Goal: Task Accomplishment & Management: Use online tool/utility

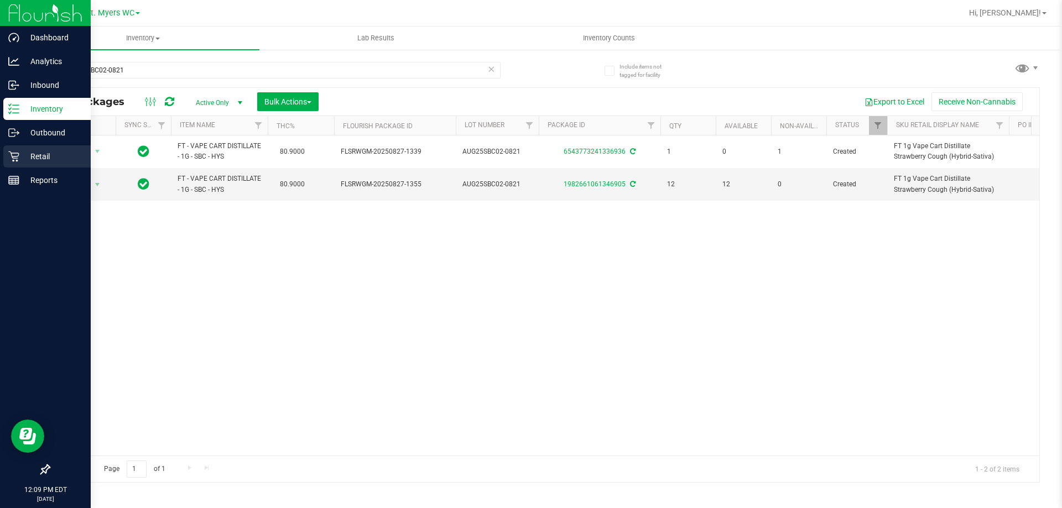
click at [35, 162] on p "Retail" at bounding box center [52, 156] width 66 height 13
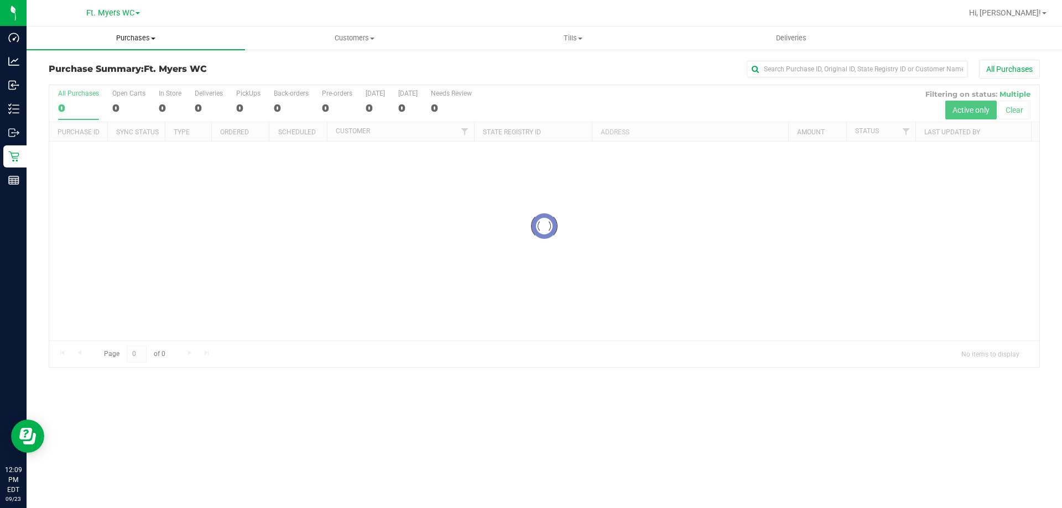
click at [122, 34] on span "Purchases" at bounding box center [136, 38] width 219 height 10
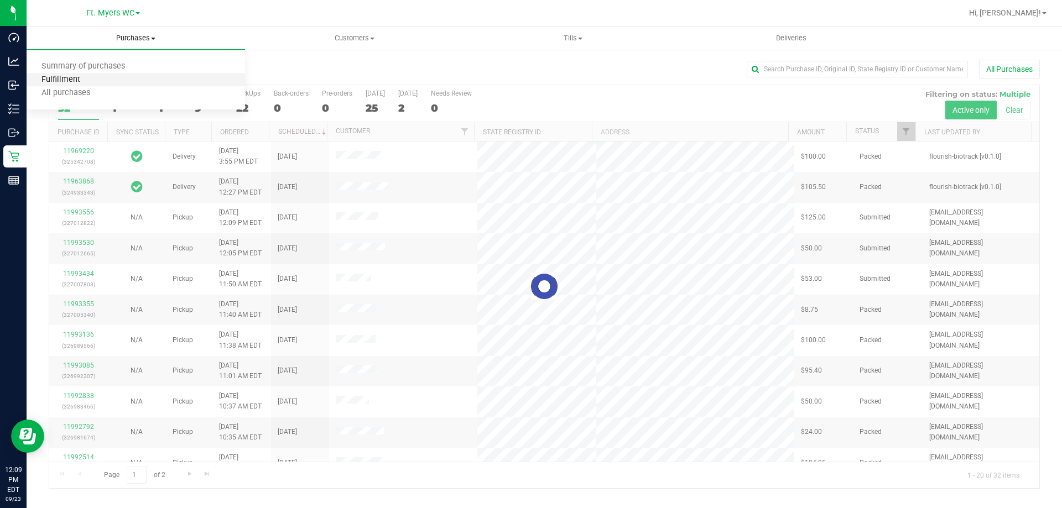
click at [82, 78] on span "Fulfillment" at bounding box center [61, 79] width 69 height 9
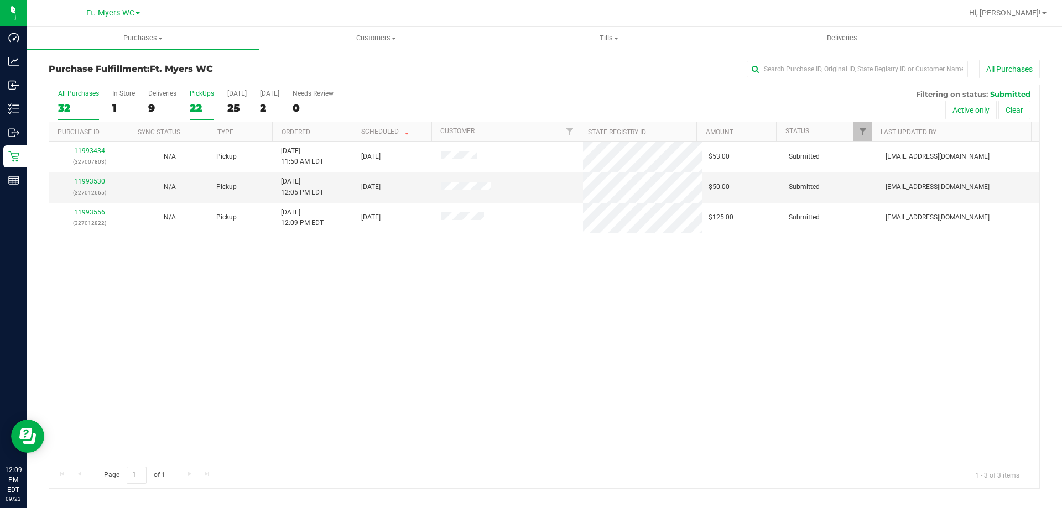
click at [207, 110] on div "22" at bounding box center [202, 108] width 24 height 13
click at [0, 0] on input "PickUps 22" at bounding box center [0, 0] width 0 height 0
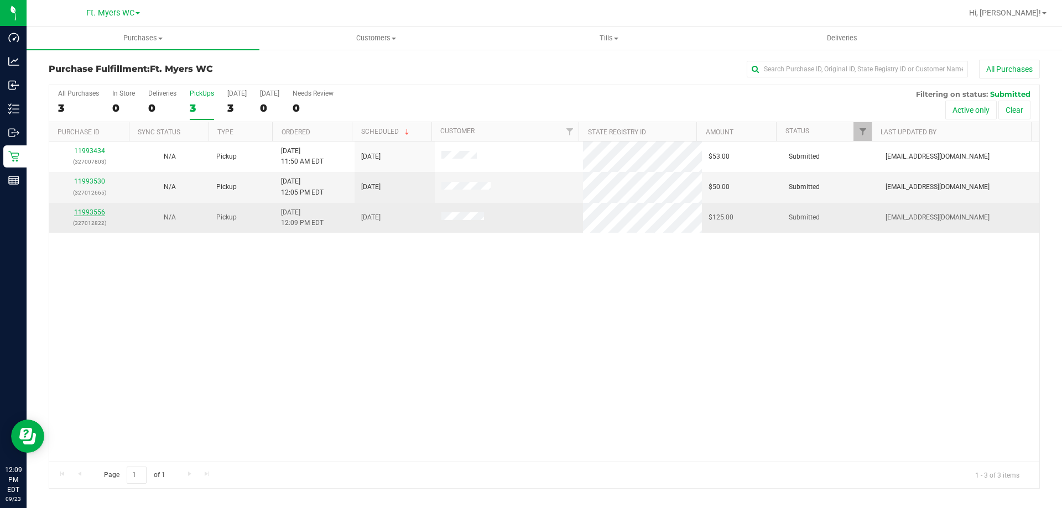
click at [97, 209] on link "11993556" at bounding box center [89, 213] width 31 height 8
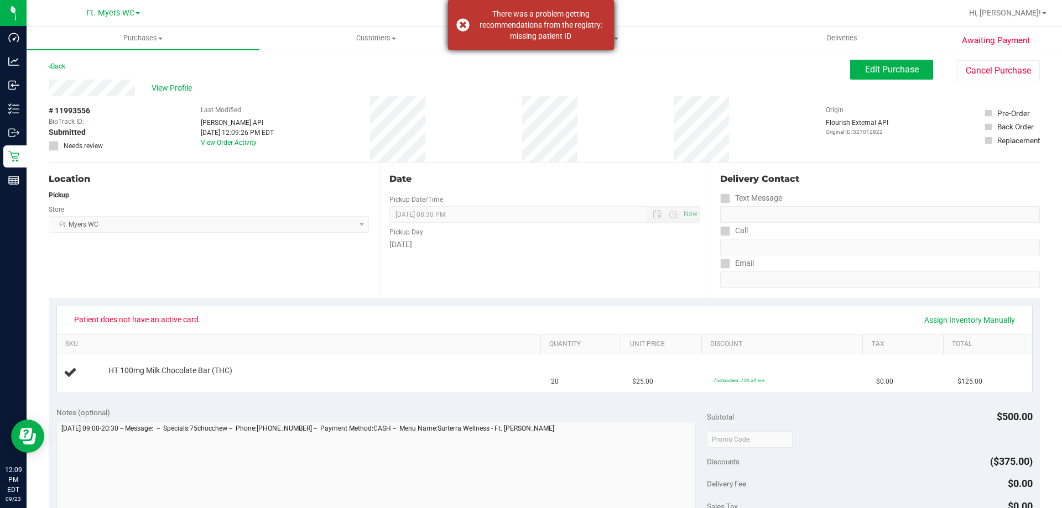
click at [536, 33] on div "There was a problem getting recommendations from the registry: missing patient …" at bounding box center [541, 24] width 130 height 33
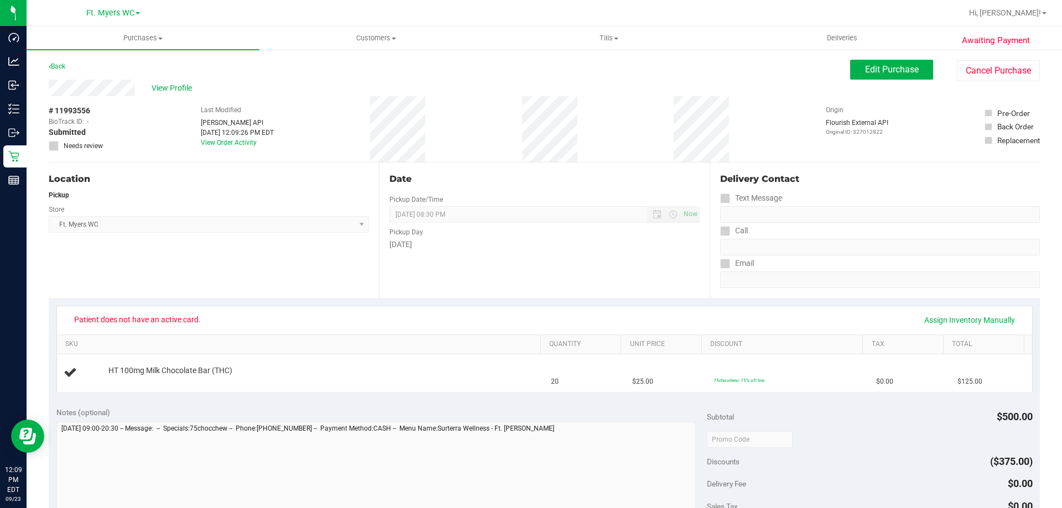
click at [176, 314] on span "Patient does not have an active card." at bounding box center [137, 320] width 141 height 18
click at [58, 66] on link "Back" at bounding box center [57, 67] width 17 height 8
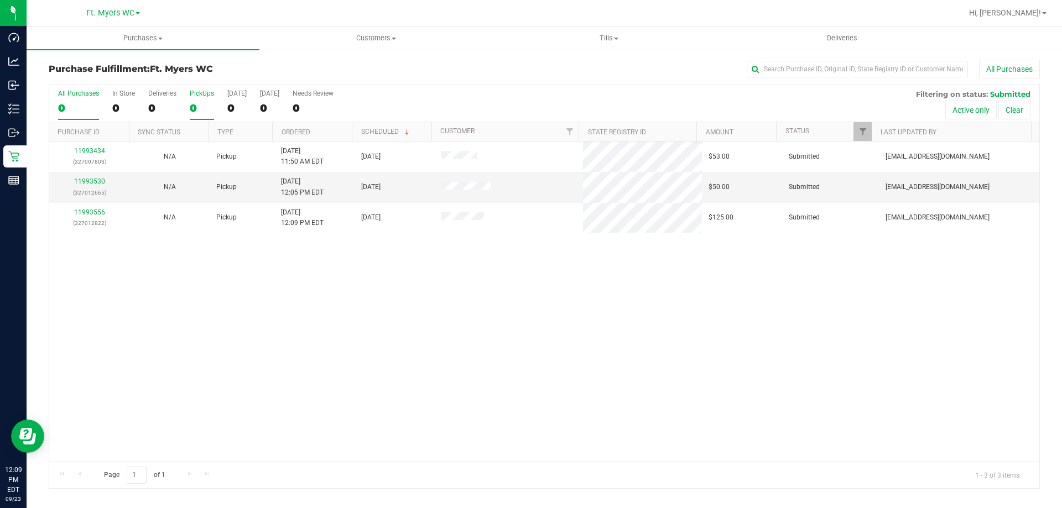
click at [198, 103] on div "0" at bounding box center [202, 108] width 24 height 13
click at [0, 0] on input "PickUps 0" at bounding box center [0, 0] width 0 height 0
click at [95, 181] on link "11993530" at bounding box center [89, 182] width 31 height 8
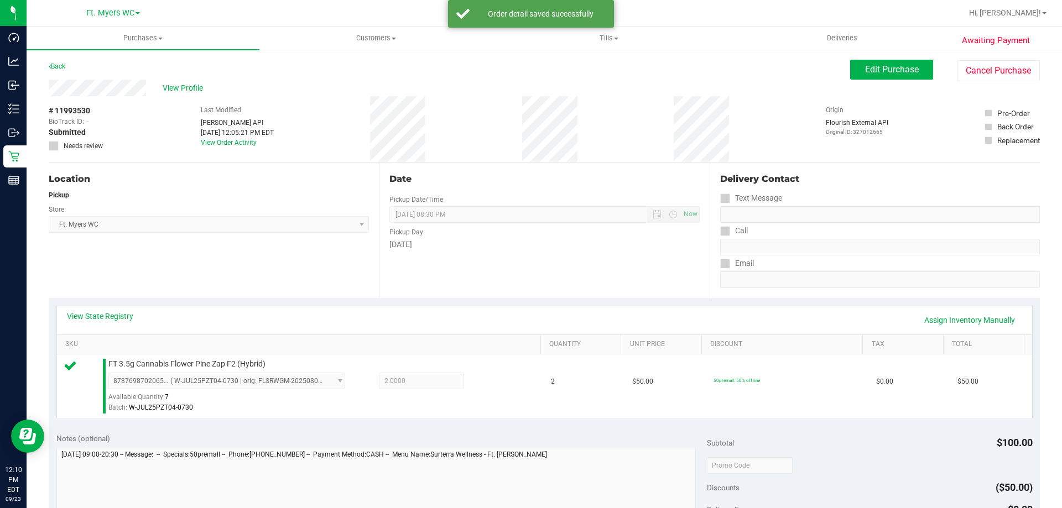
scroll to position [277, 0]
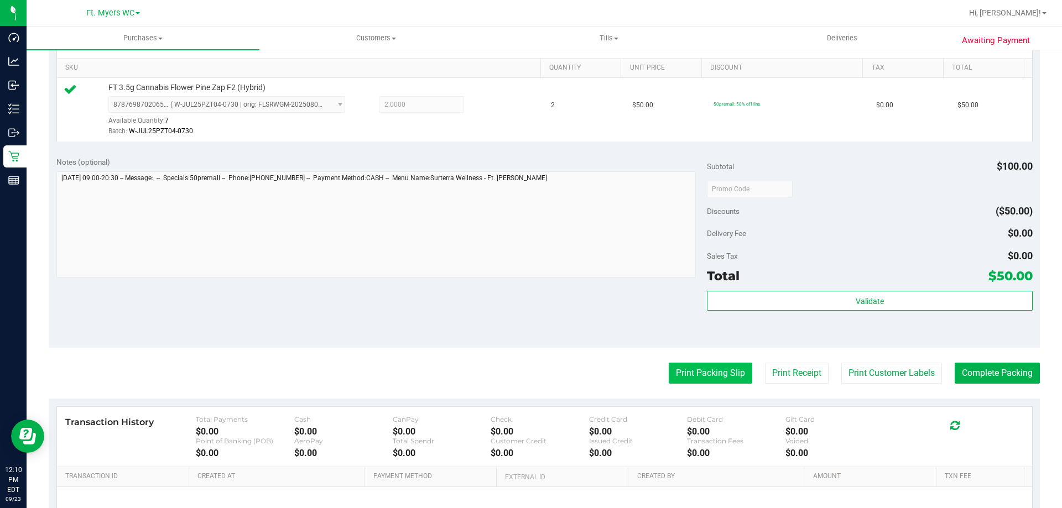
click at [726, 382] on button "Print Packing Slip" at bounding box center [711, 373] width 84 height 21
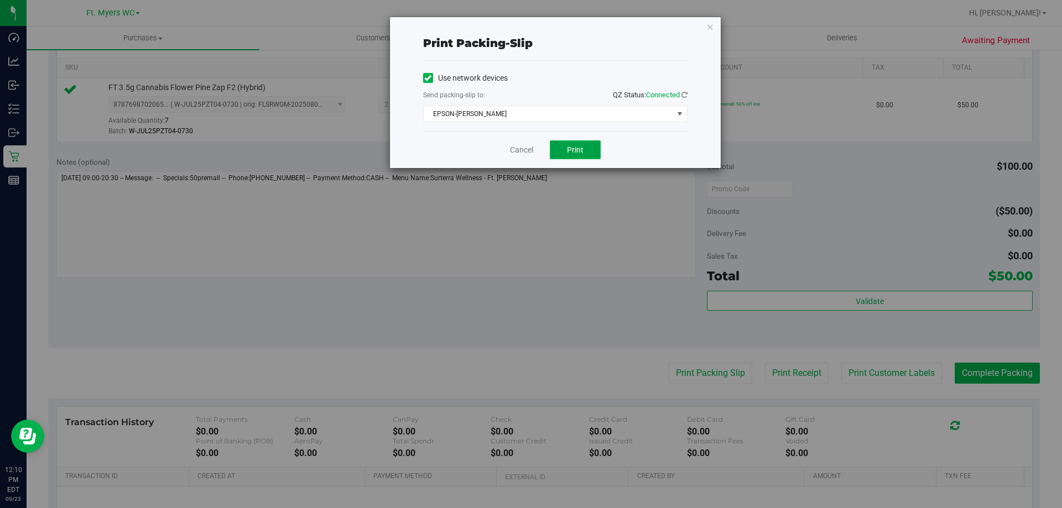
click at [576, 150] on span "Print" at bounding box center [575, 150] width 17 height 9
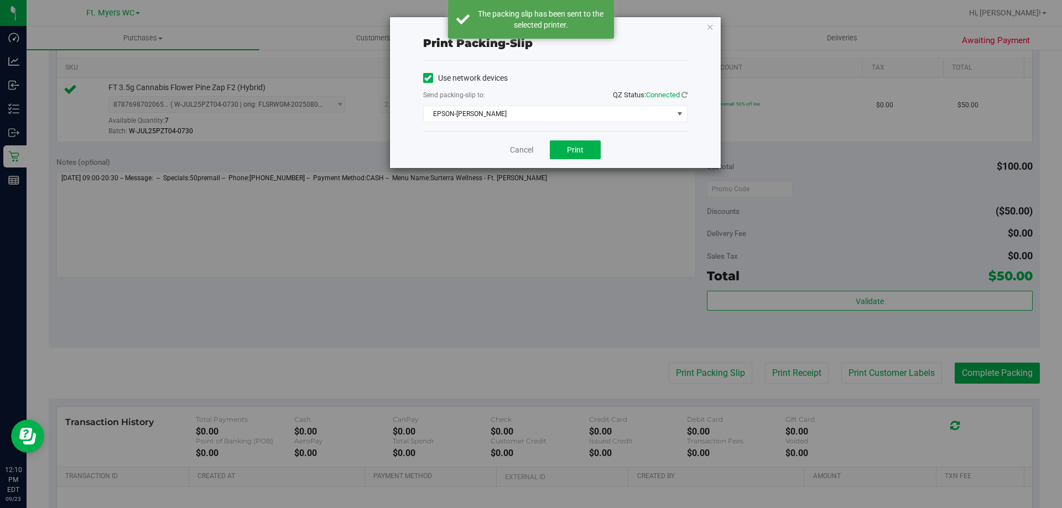
click at [713, 31] on icon "button" at bounding box center [711, 26] width 8 height 13
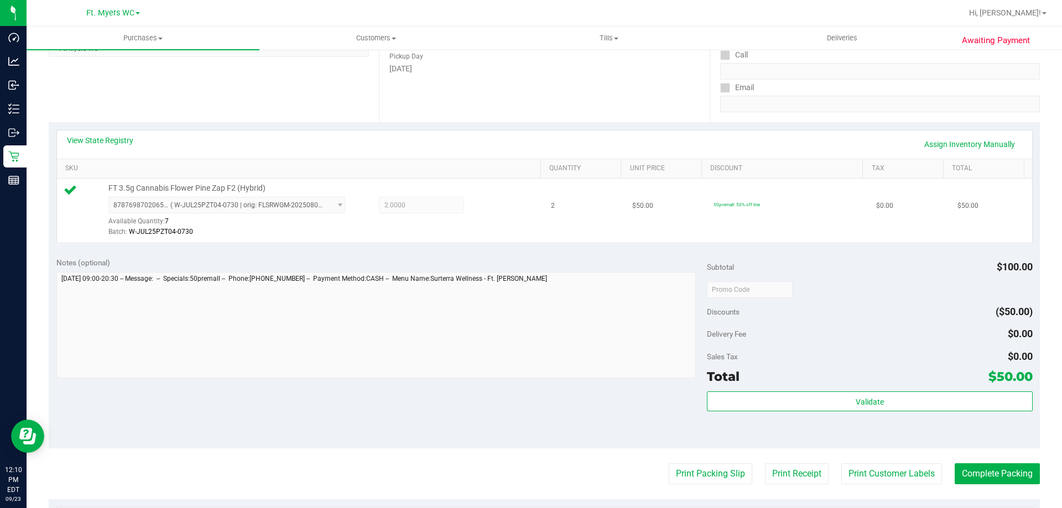
scroll to position [0, 0]
